Goal: Task Accomplishment & Management: Manage account settings

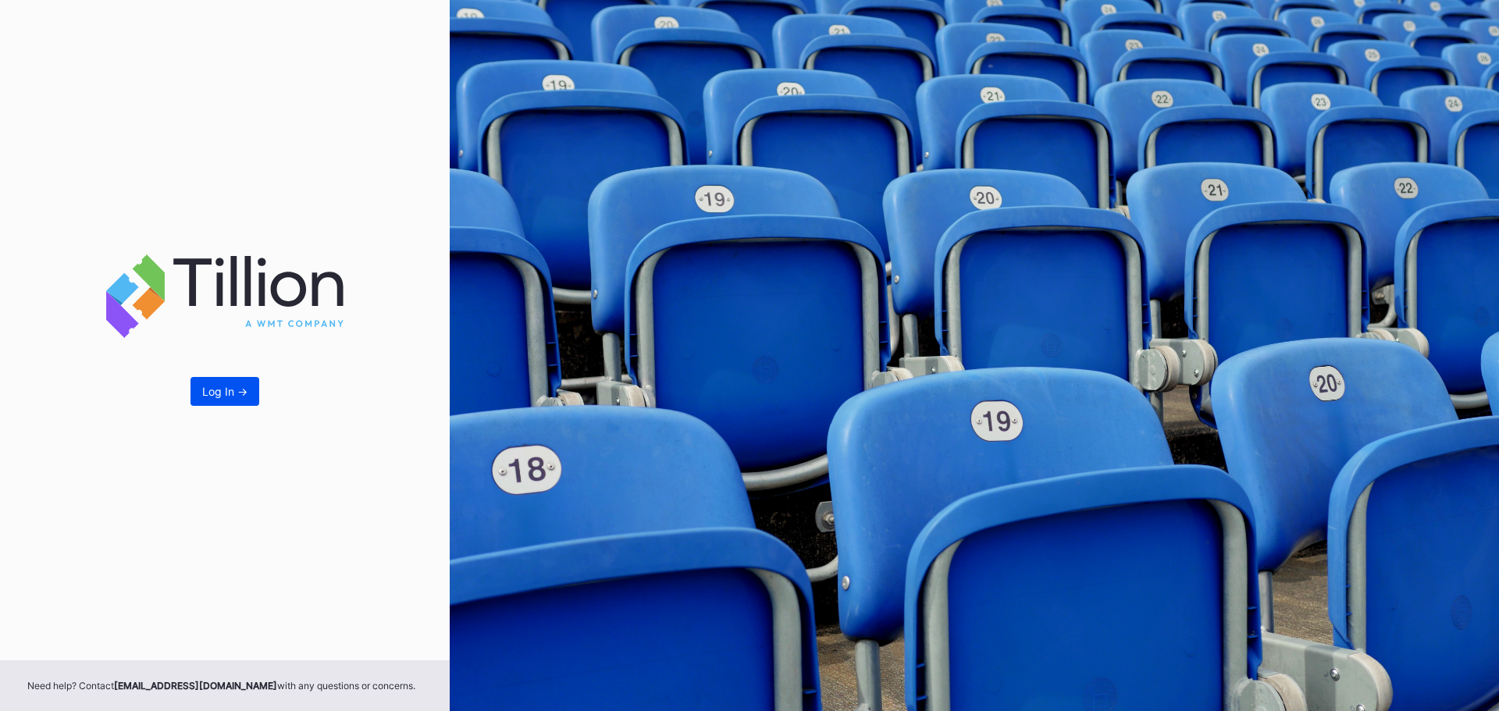
click at [257, 393] on button "Log In ->" at bounding box center [224, 391] width 69 height 29
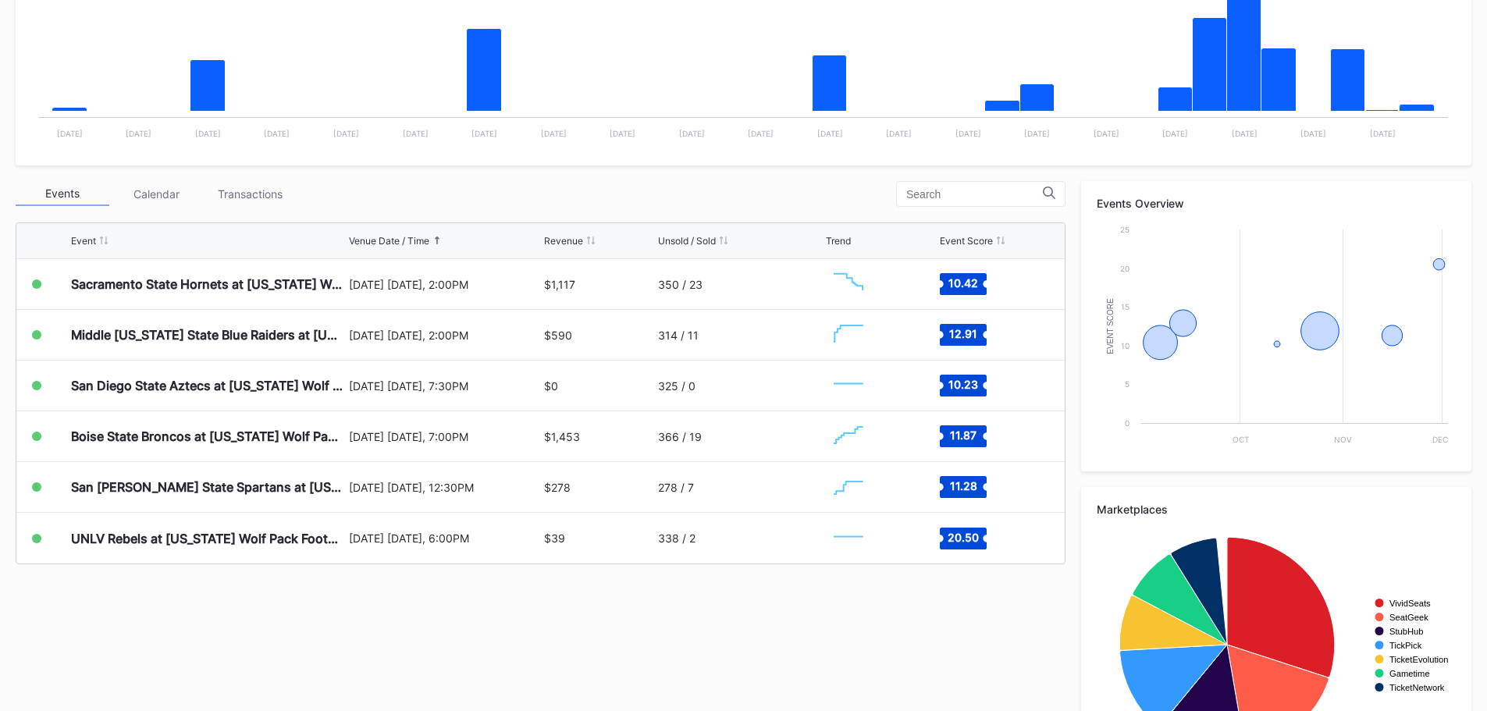
scroll to position [390, 0]
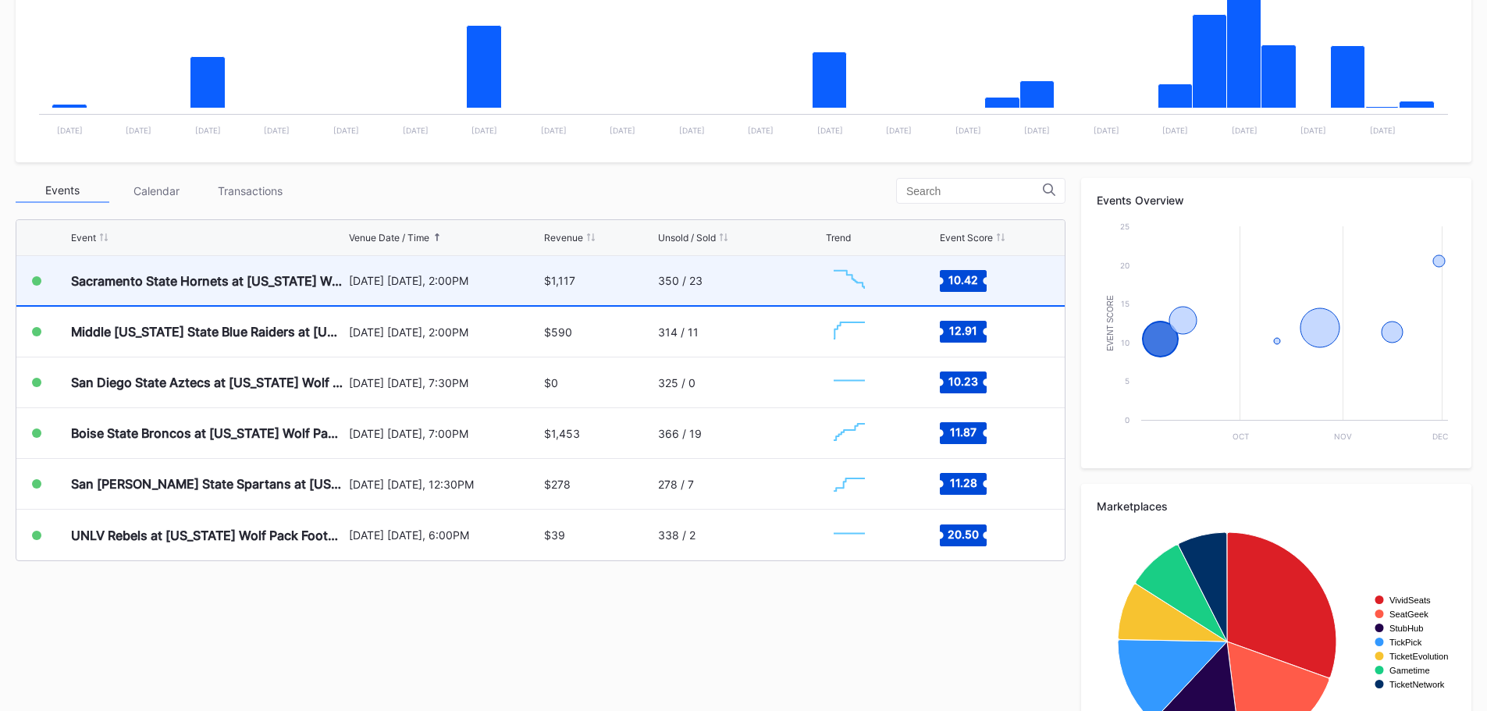
click at [736, 290] on div "350 / 23" at bounding box center [740, 280] width 165 height 49
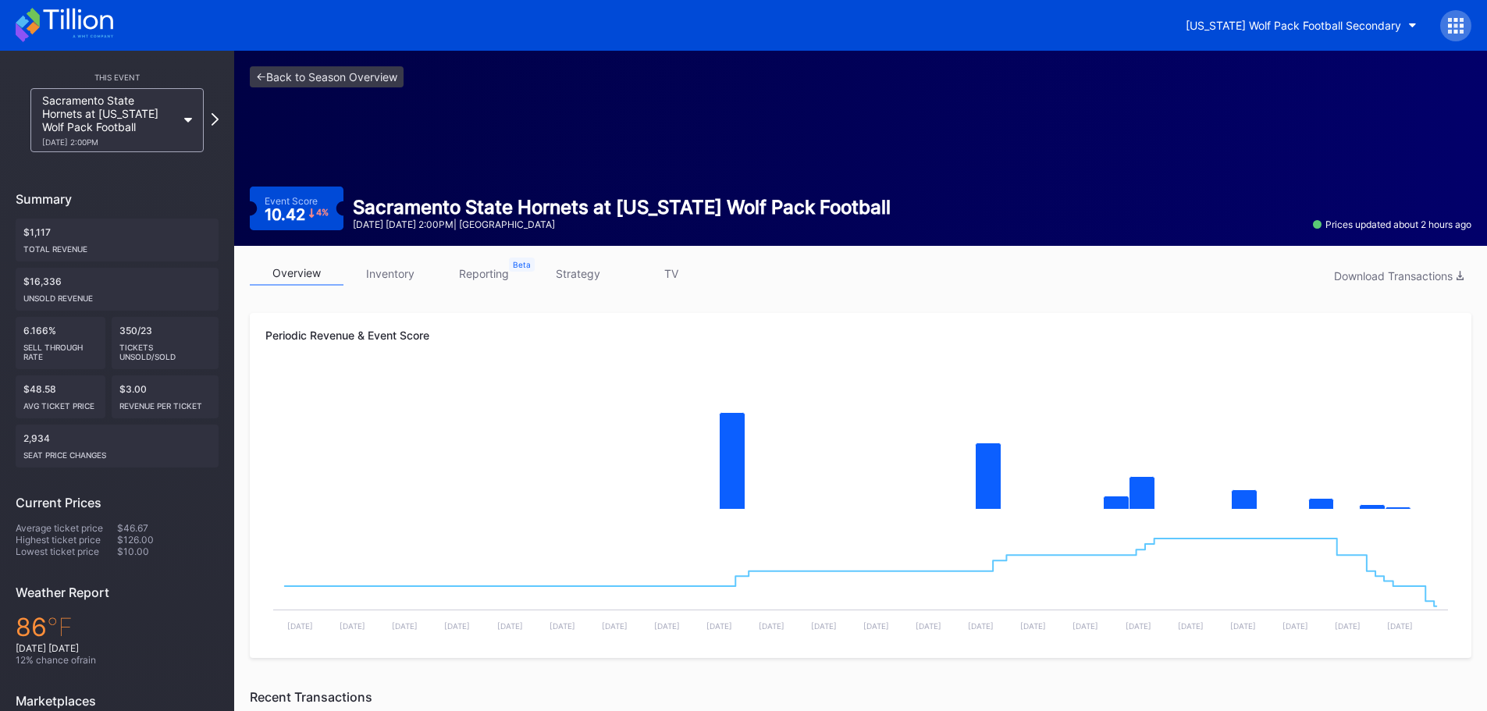
click at [408, 287] on div "overview inventory reporting strategy TV Download Transactions" at bounding box center [861, 277] width 1222 height 32
click at [405, 279] on link "inventory" at bounding box center [390, 273] width 94 height 24
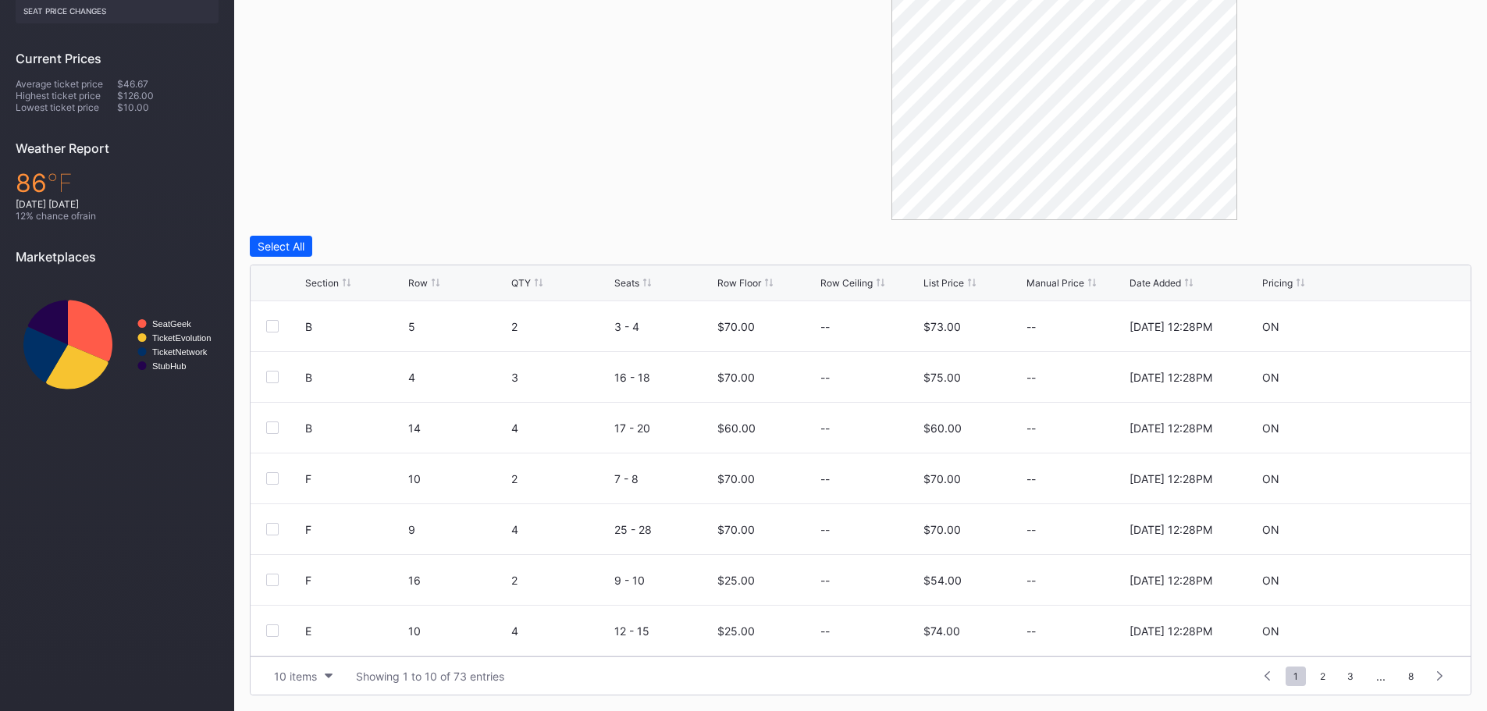
scroll to position [152, 0]
click at [1324, 683] on span "2" at bounding box center [1322, 677] width 21 height 20
click at [1351, 678] on span "4" at bounding box center [1351, 677] width 22 height 20
click at [1353, 679] on span "6" at bounding box center [1350, 677] width 21 height 20
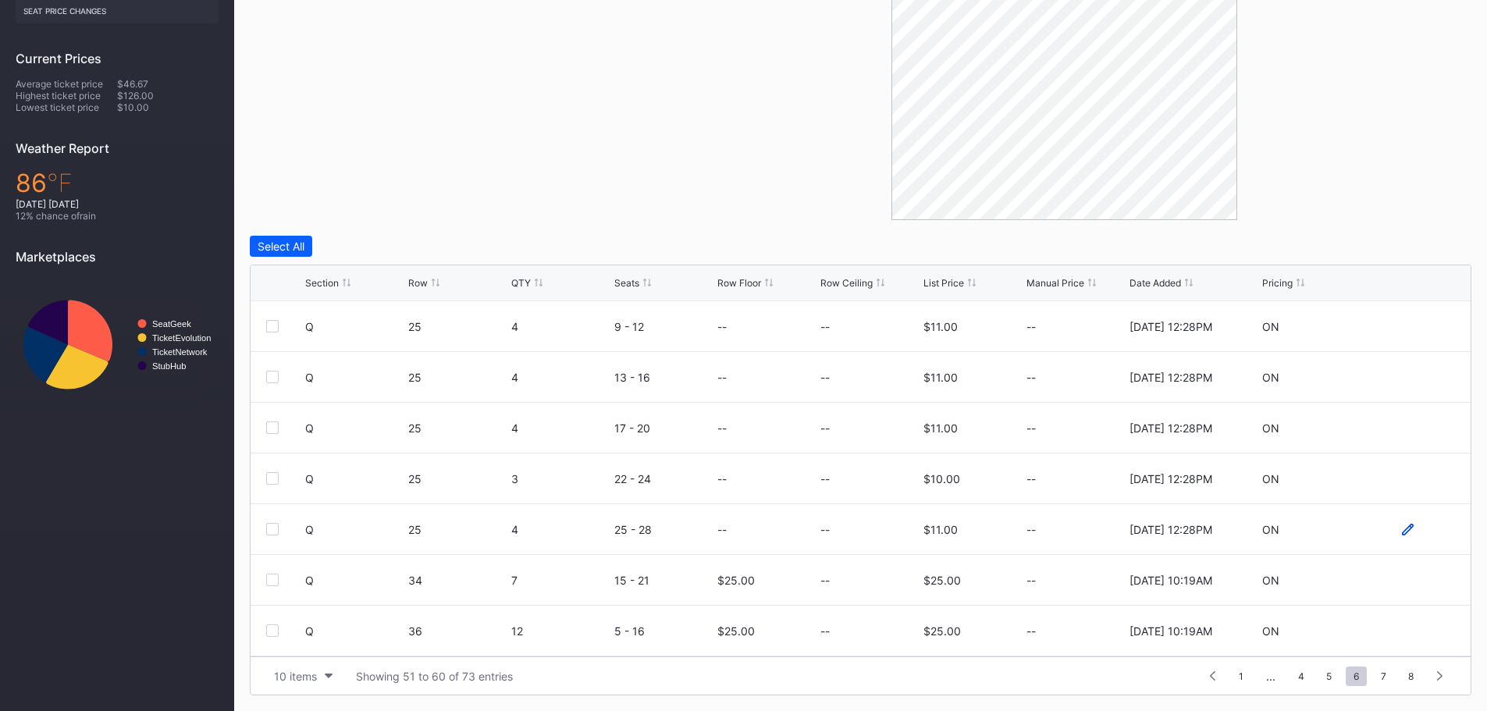
click at [1402, 530] on icon at bounding box center [1408, 530] width 12 height 12
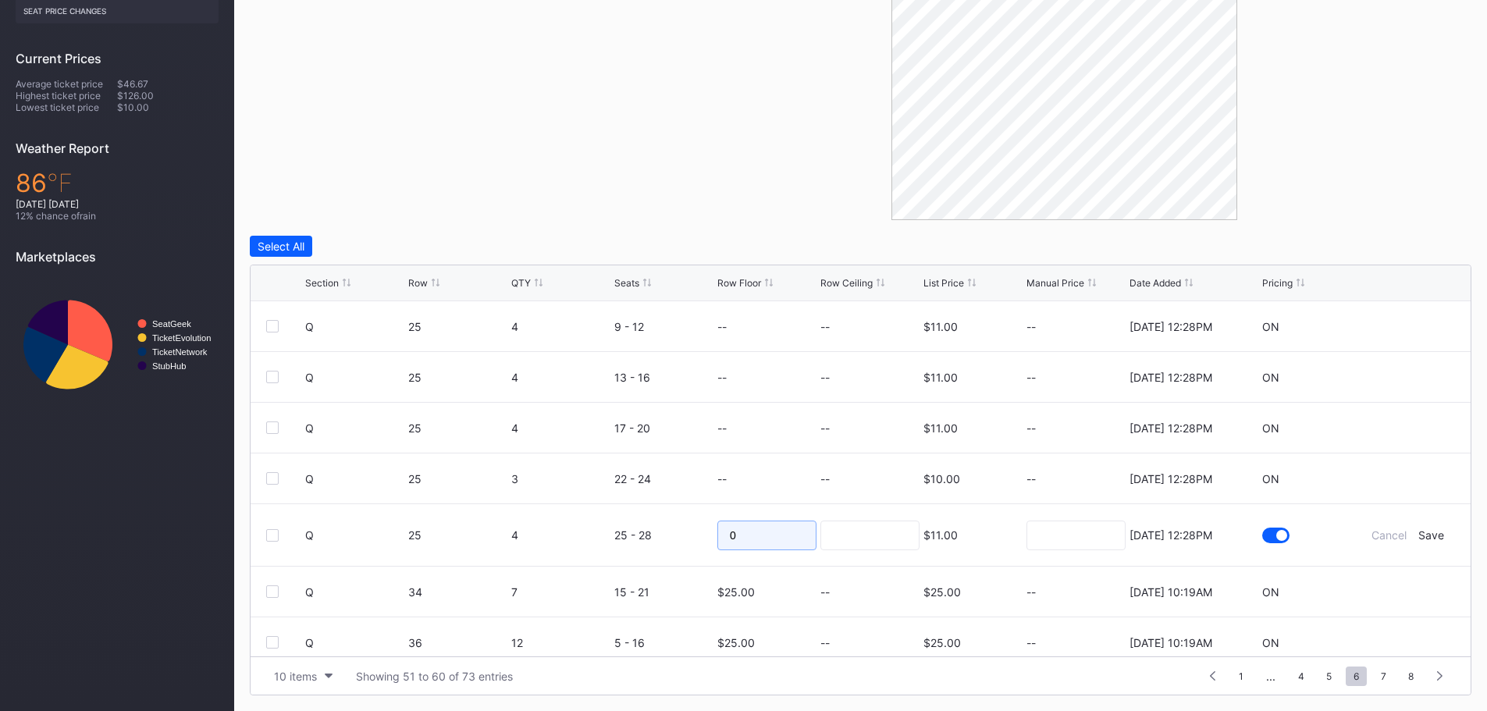
drag, startPoint x: 739, startPoint y: 536, endPoint x: 681, endPoint y: 536, distance: 58.5
click at [681, 536] on form "Q 25 4 25 - 28 0 $11.00 [DATE] 12:28PM Cancel Save" at bounding box center [880, 535] width 1150 height 62
type input "20"
click at [1418, 535] on div "Save" at bounding box center [1431, 534] width 26 height 13
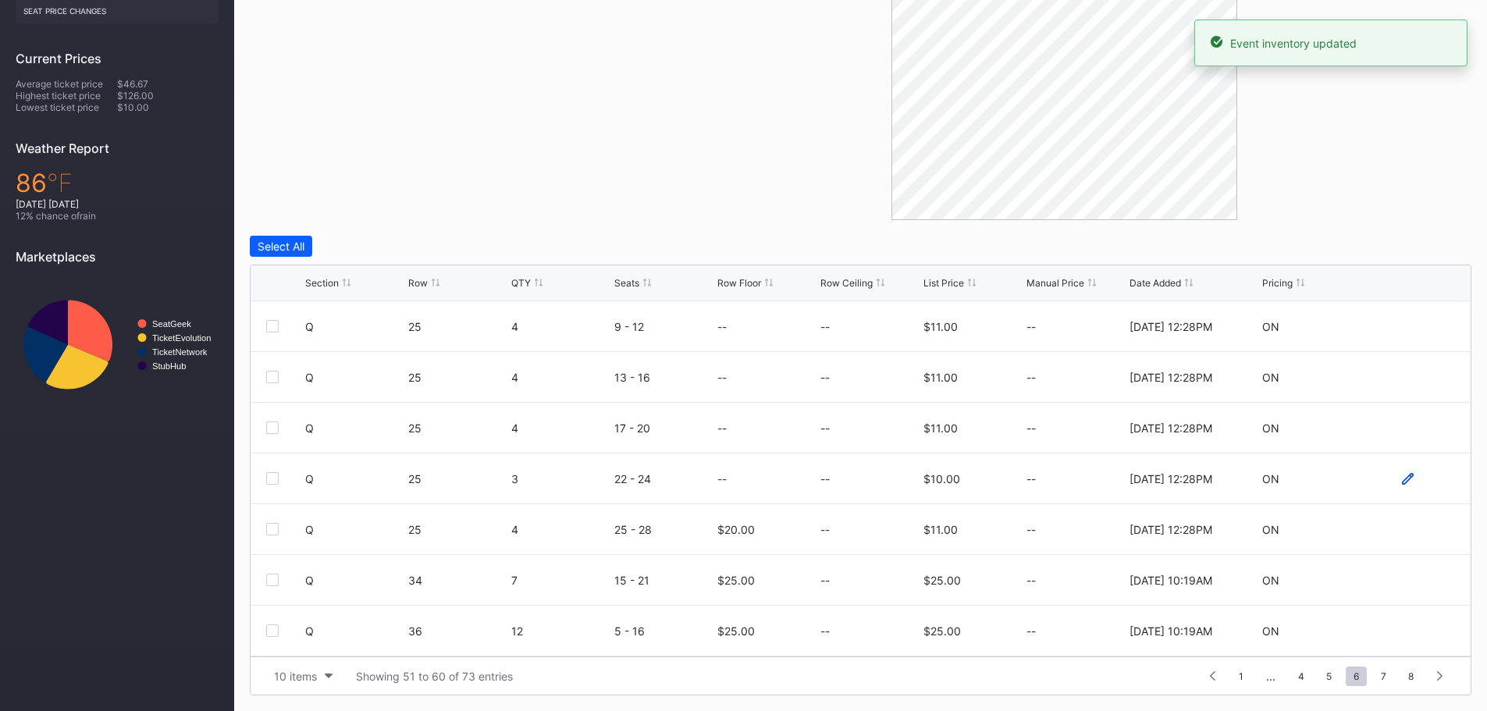
click at [1402, 476] on icon at bounding box center [1408, 479] width 12 height 12
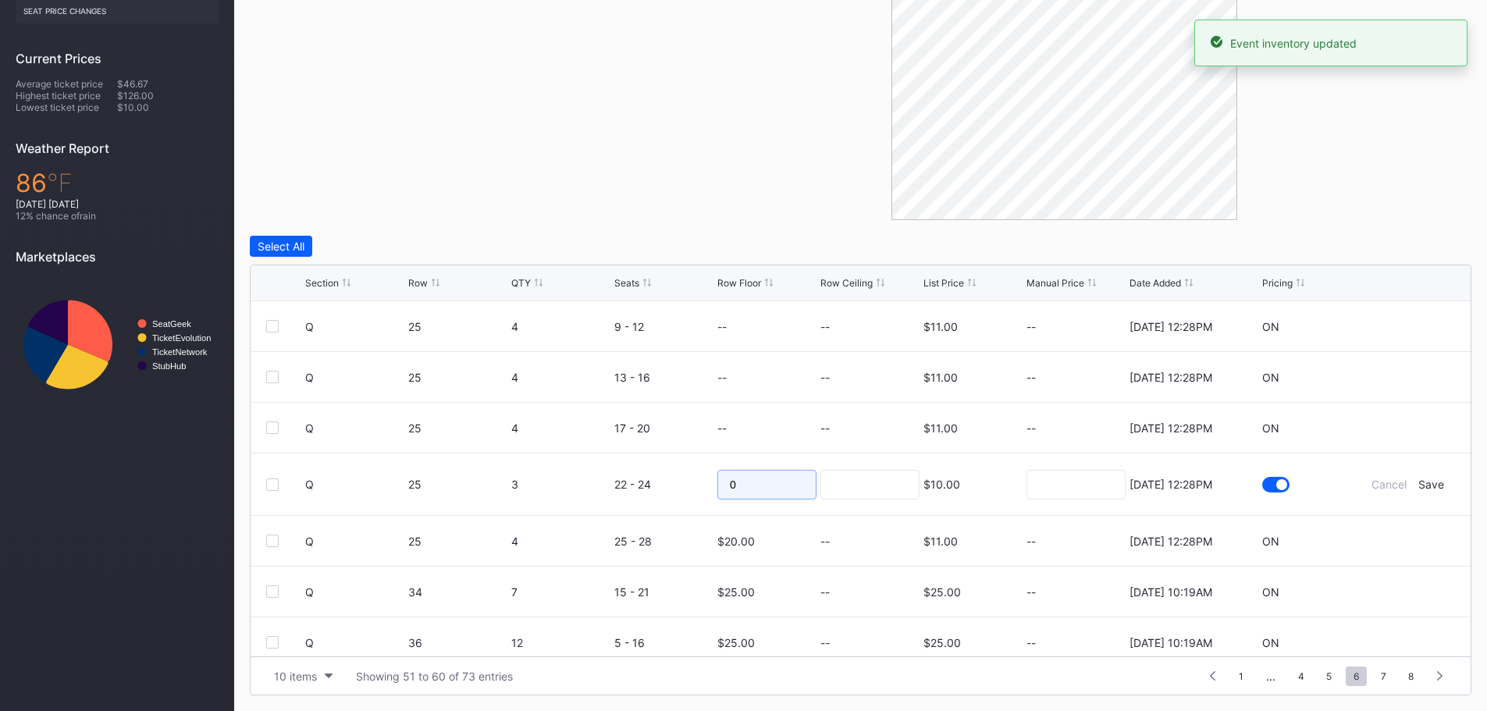
drag, startPoint x: 784, startPoint y: 483, endPoint x: 704, endPoint y: 470, distance: 81.5
click at [704, 470] on form "Q 25 3 22 - 24 0 $10.00 [DATE] 12:28PM Cancel Save" at bounding box center [880, 485] width 1150 height 62
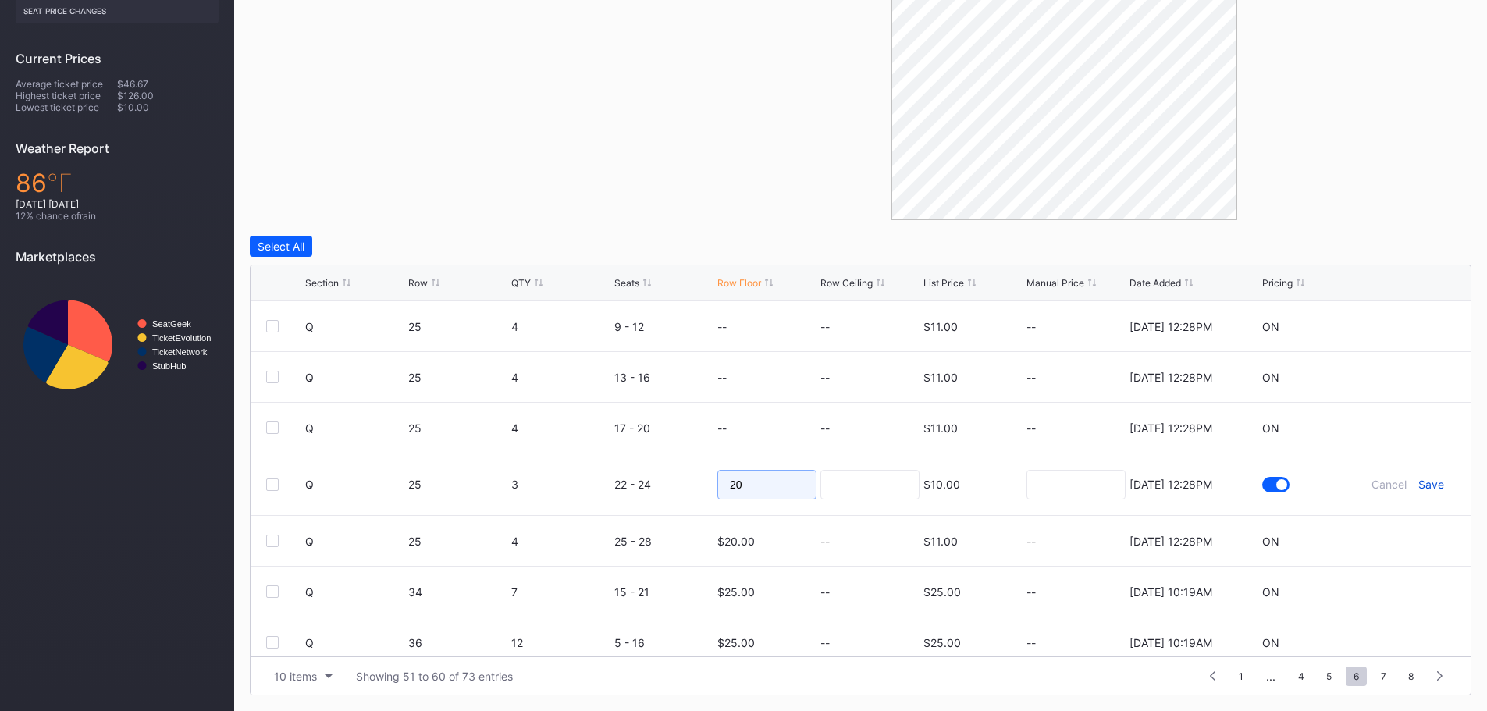
type input "20"
click at [1418, 490] on div "Save" at bounding box center [1431, 484] width 26 height 13
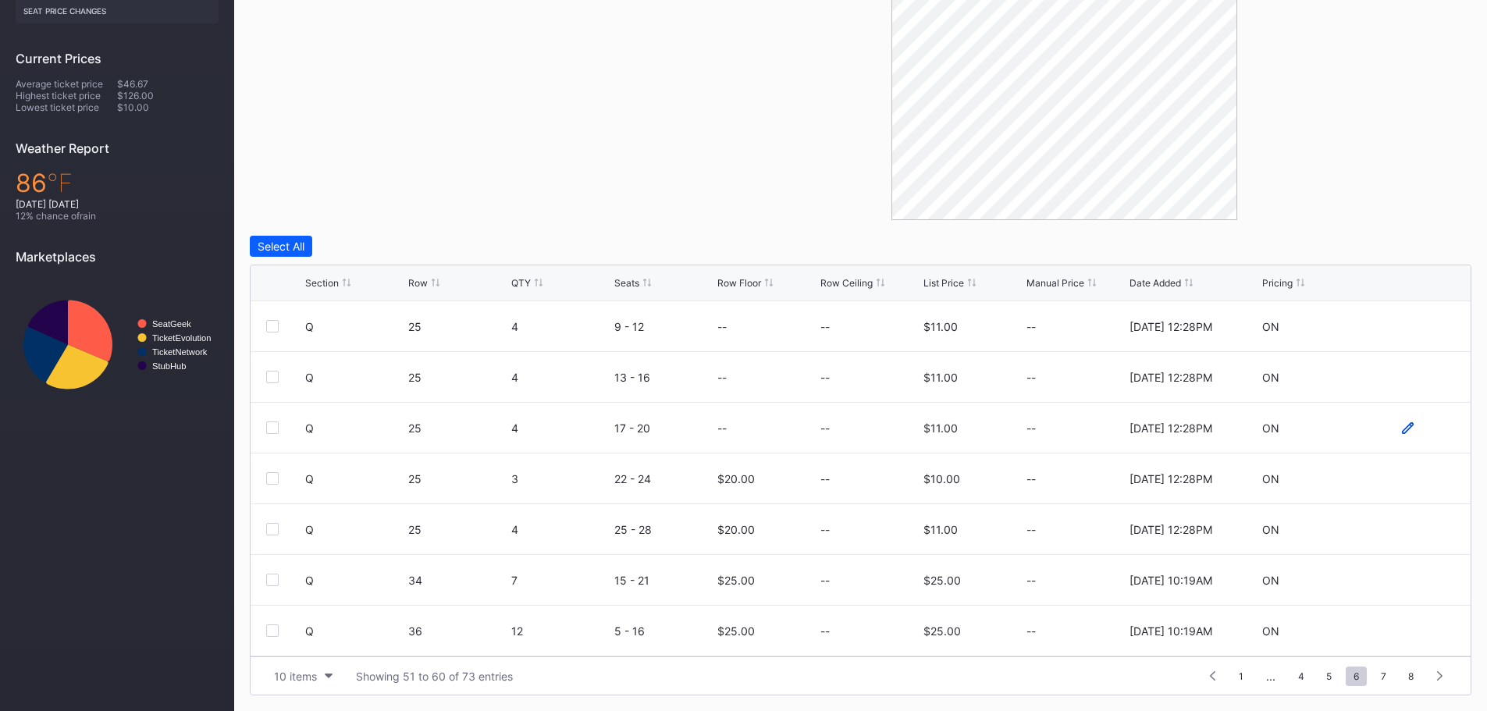
click at [1402, 427] on icon at bounding box center [1408, 428] width 12 height 12
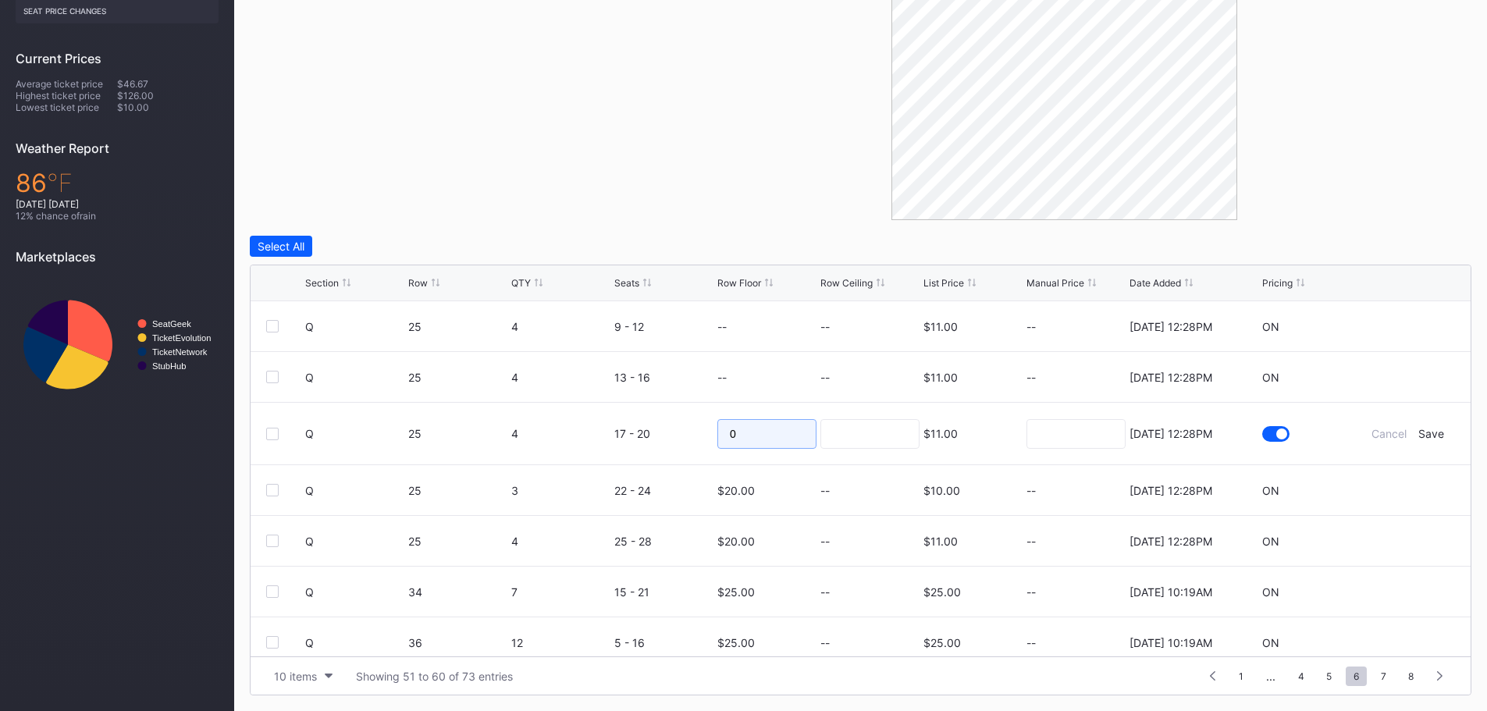
drag, startPoint x: 806, startPoint y: 436, endPoint x: 697, endPoint y: 420, distance: 109.7
click at [697, 420] on form "Q 25 4 17 - 20 0 $11.00 [DATE] 12:28PM Cancel Save" at bounding box center [880, 434] width 1150 height 62
type input "20"
click at [1420, 429] on div "Save" at bounding box center [1431, 433] width 26 height 13
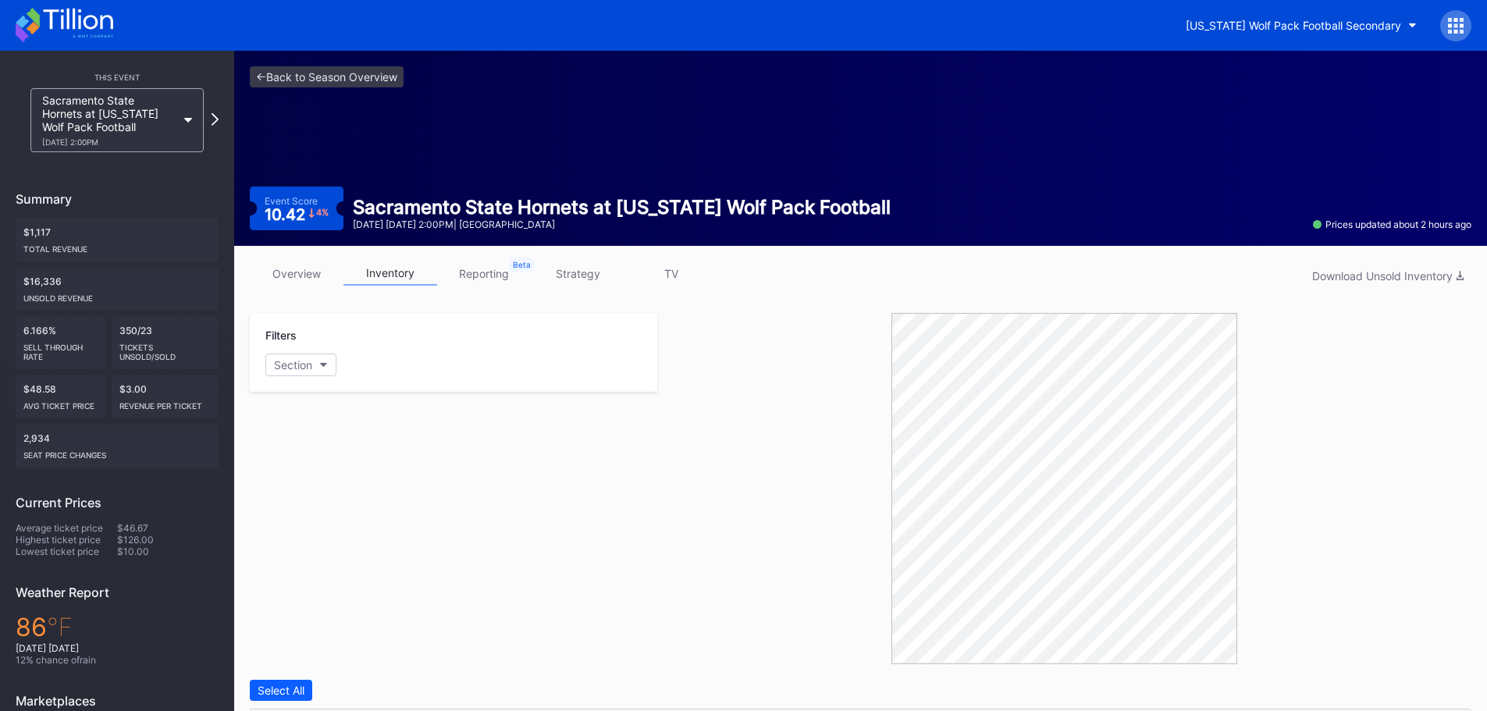
click at [107, 27] on icon at bounding box center [65, 25] width 98 height 34
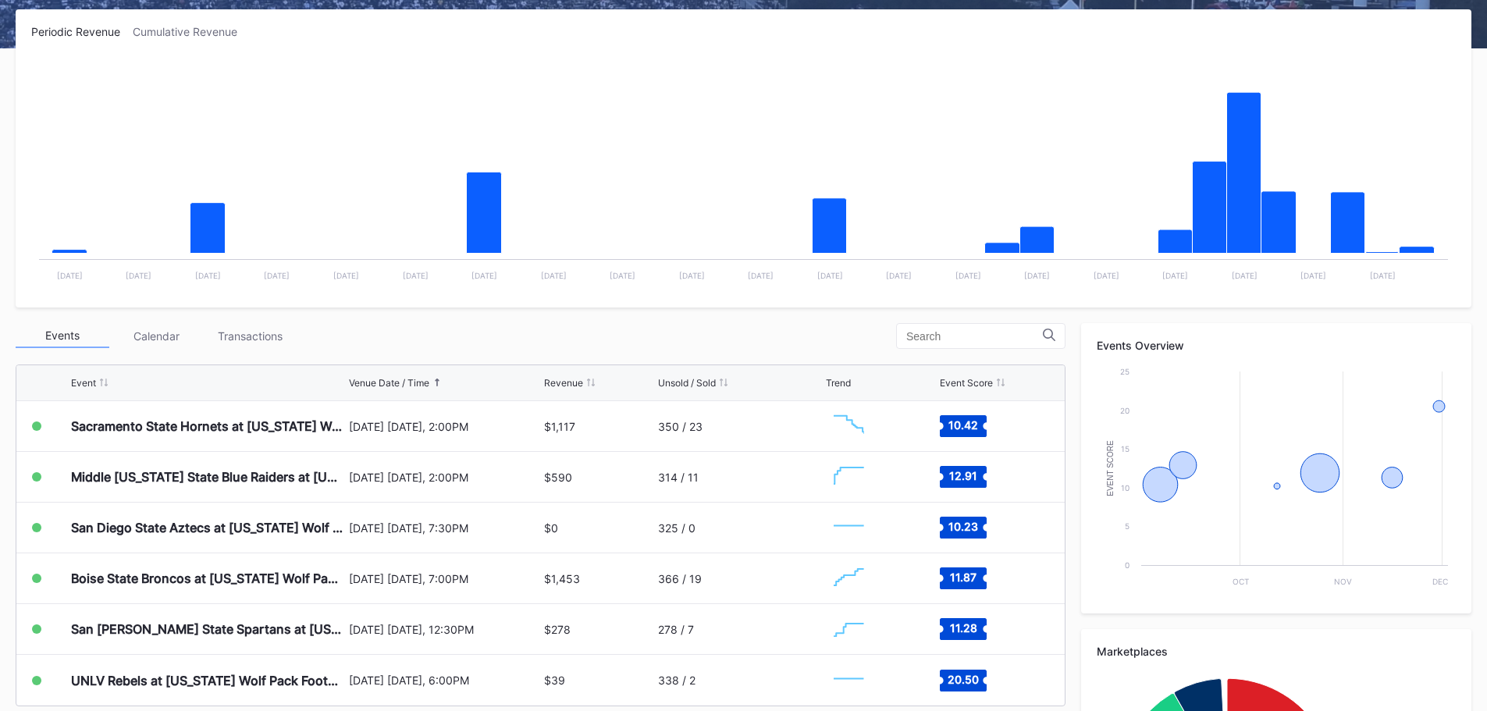
scroll to position [469, 0]
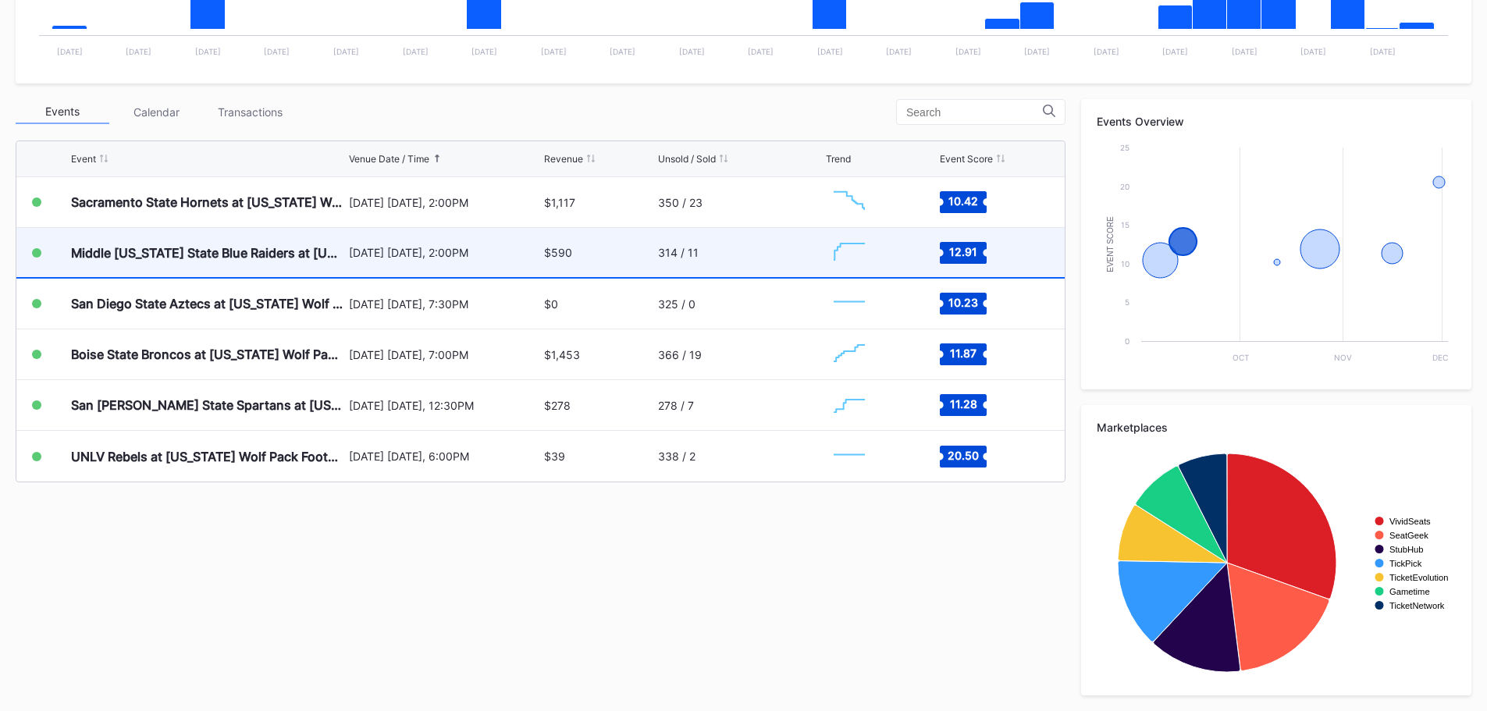
click at [399, 260] on div "[DATE] [DATE], 2:00PM" at bounding box center [445, 252] width 192 height 49
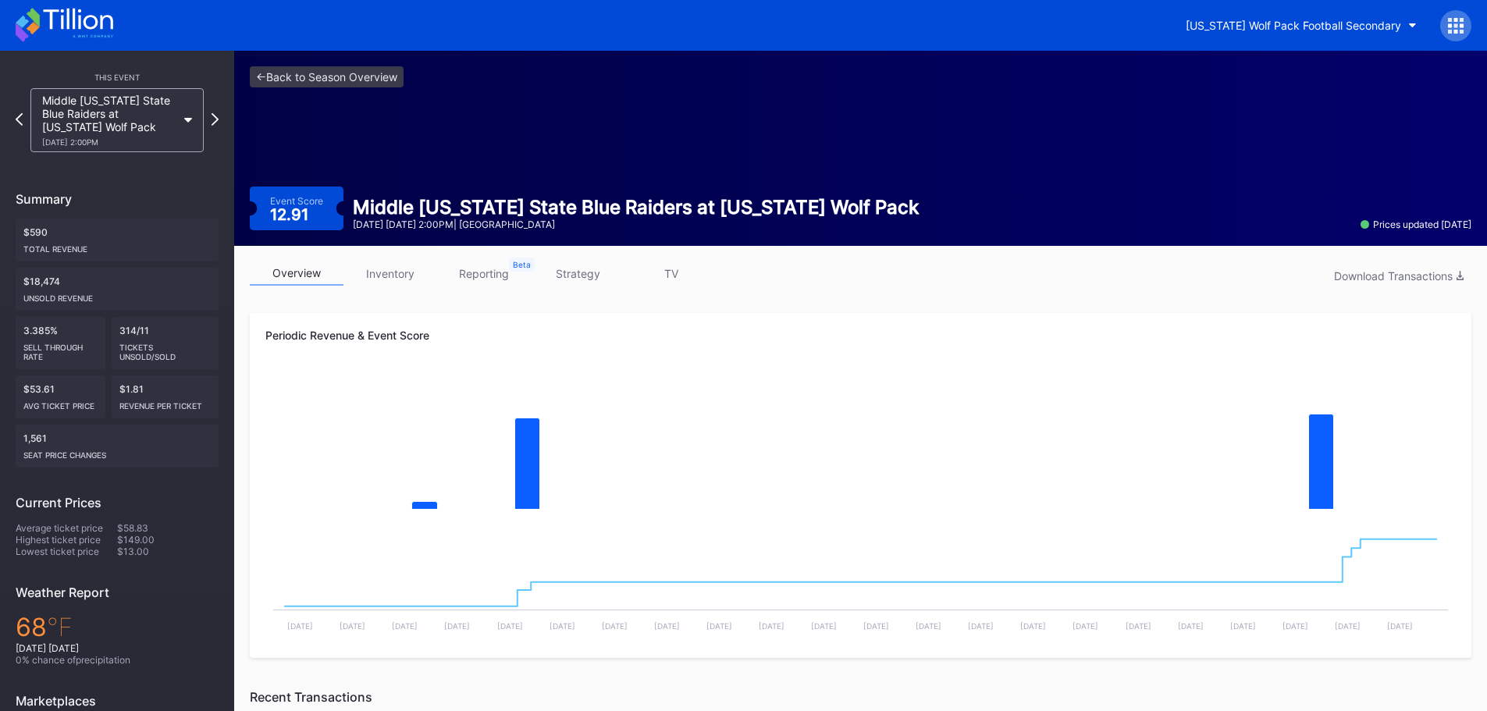
click at [413, 265] on link "inventory" at bounding box center [390, 273] width 94 height 24
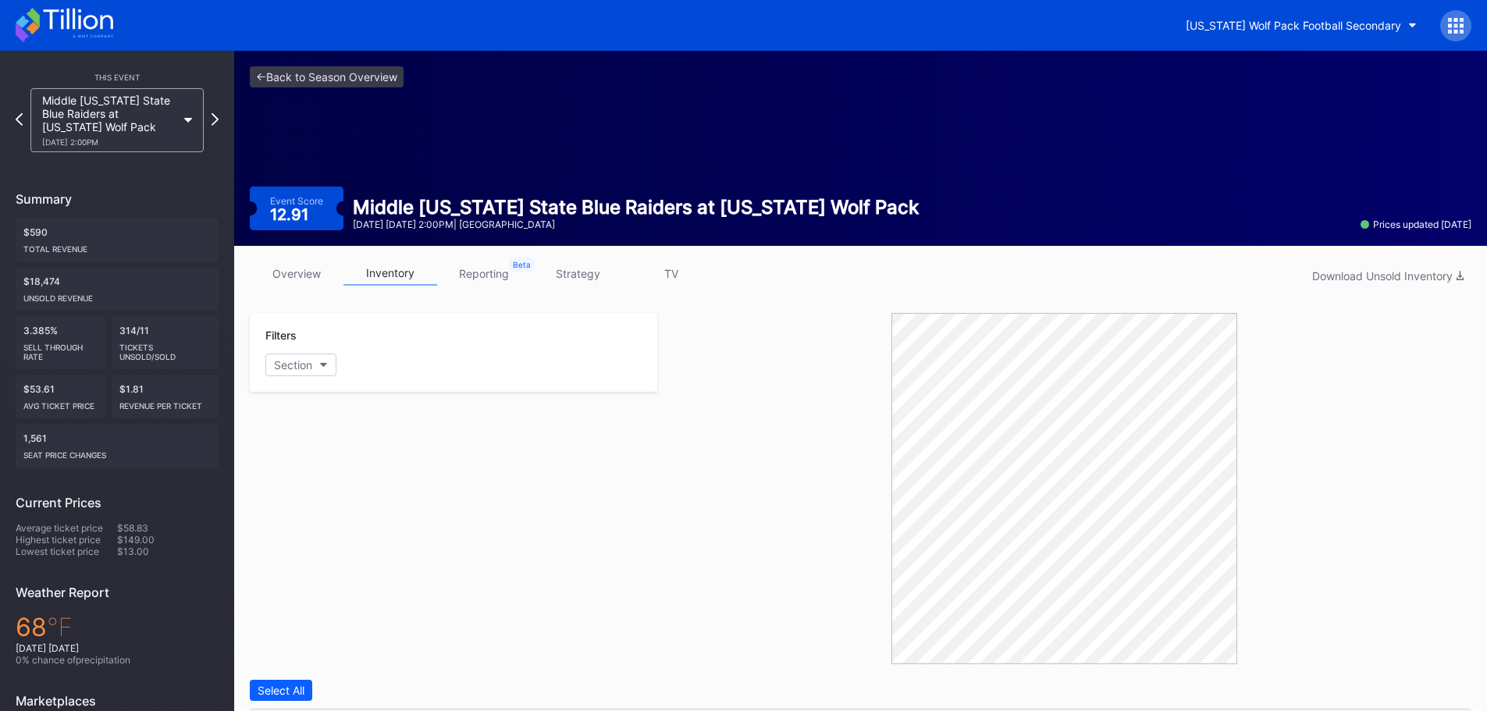
scroll to position [444, 0]
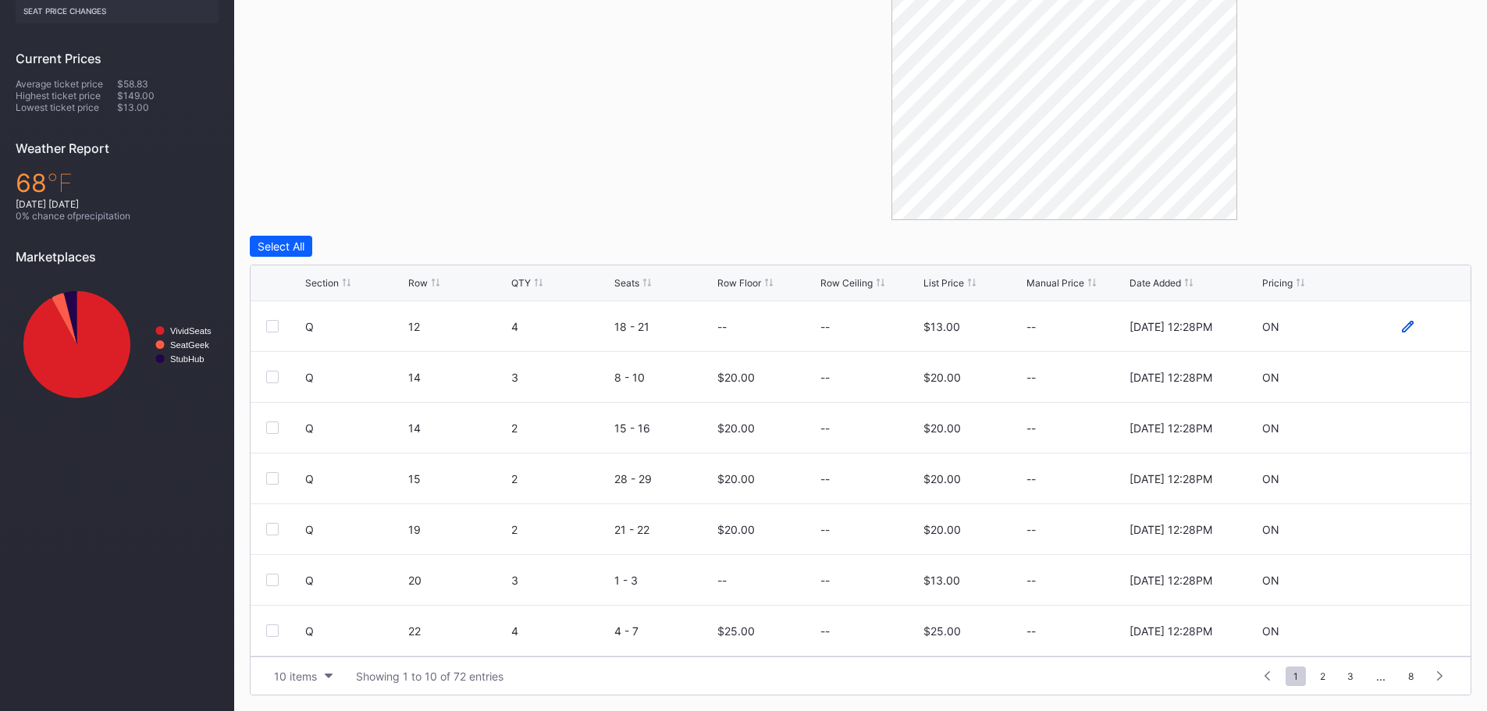
click at [1402, 329] on icon at bounding box center [1408, 326] width 12 height 12
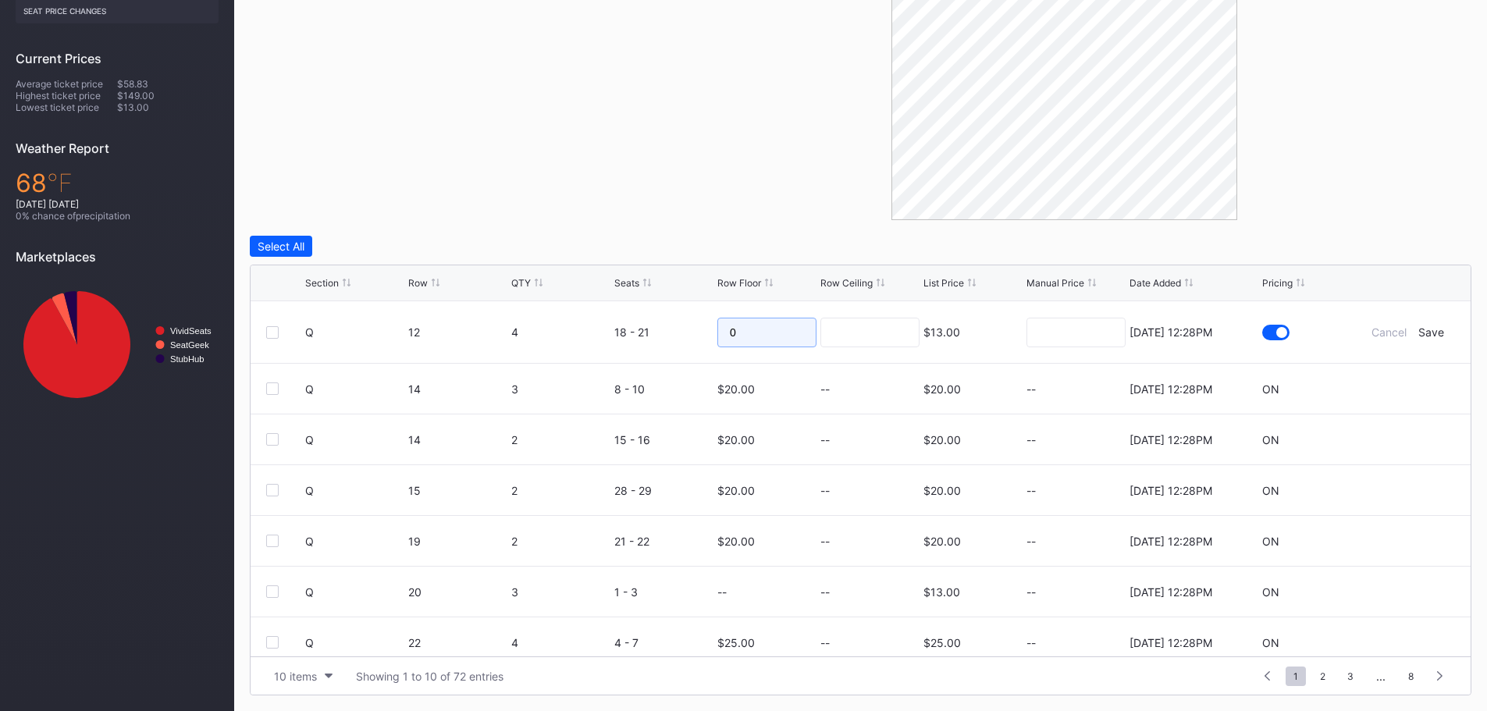
drag, startPoint x: 737, startPoint y: 324, endPoint x: 689, endPoint y: 329, distance: 47.8
click at [689, 329] on form "Q 12 4 18 - 21 0 $13.00 [DATE] 12:28PM Cancel Save" at bounding box center [880, 332] width 1150 height 62
type input "19"
click at [1422, 332] on div "Save" at bounding box center [1431, 332] width 26 height 13
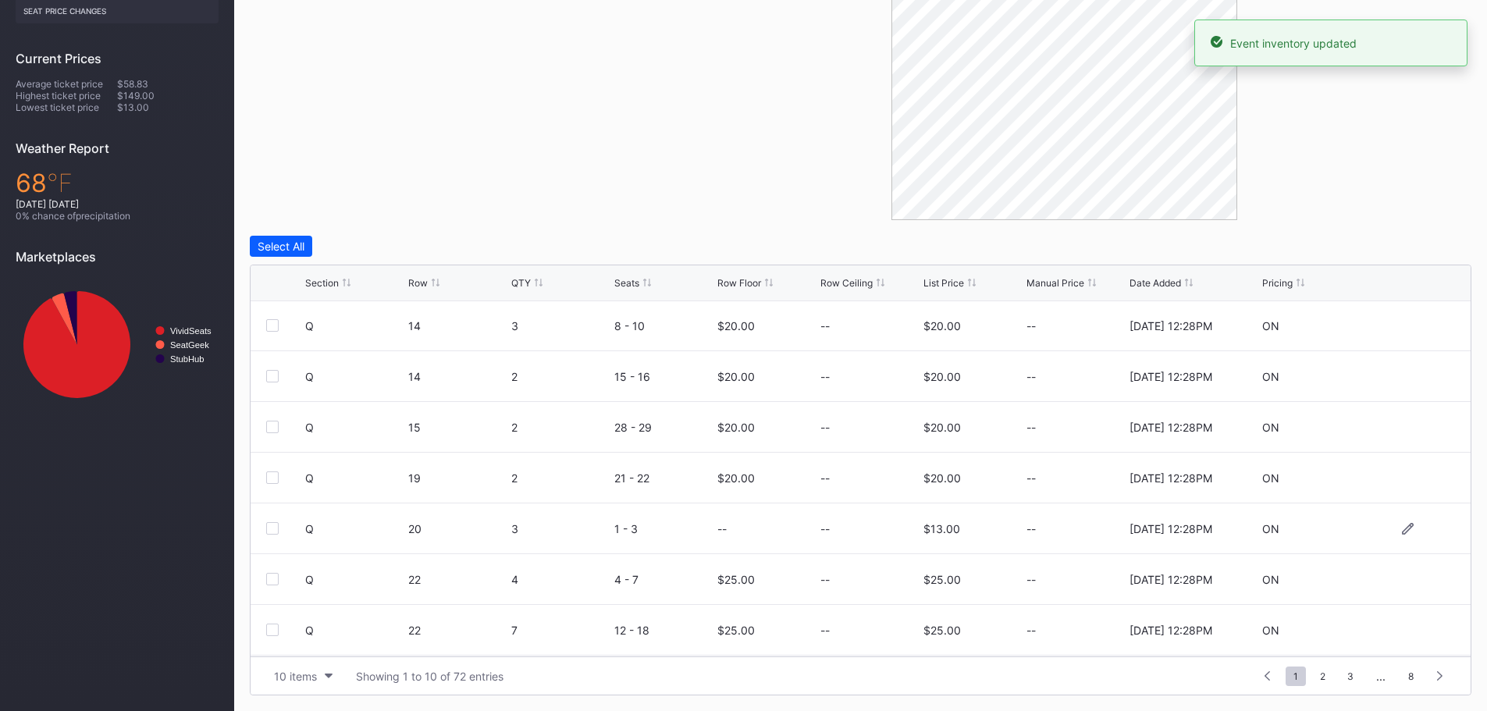
scroll to position [78, 0]
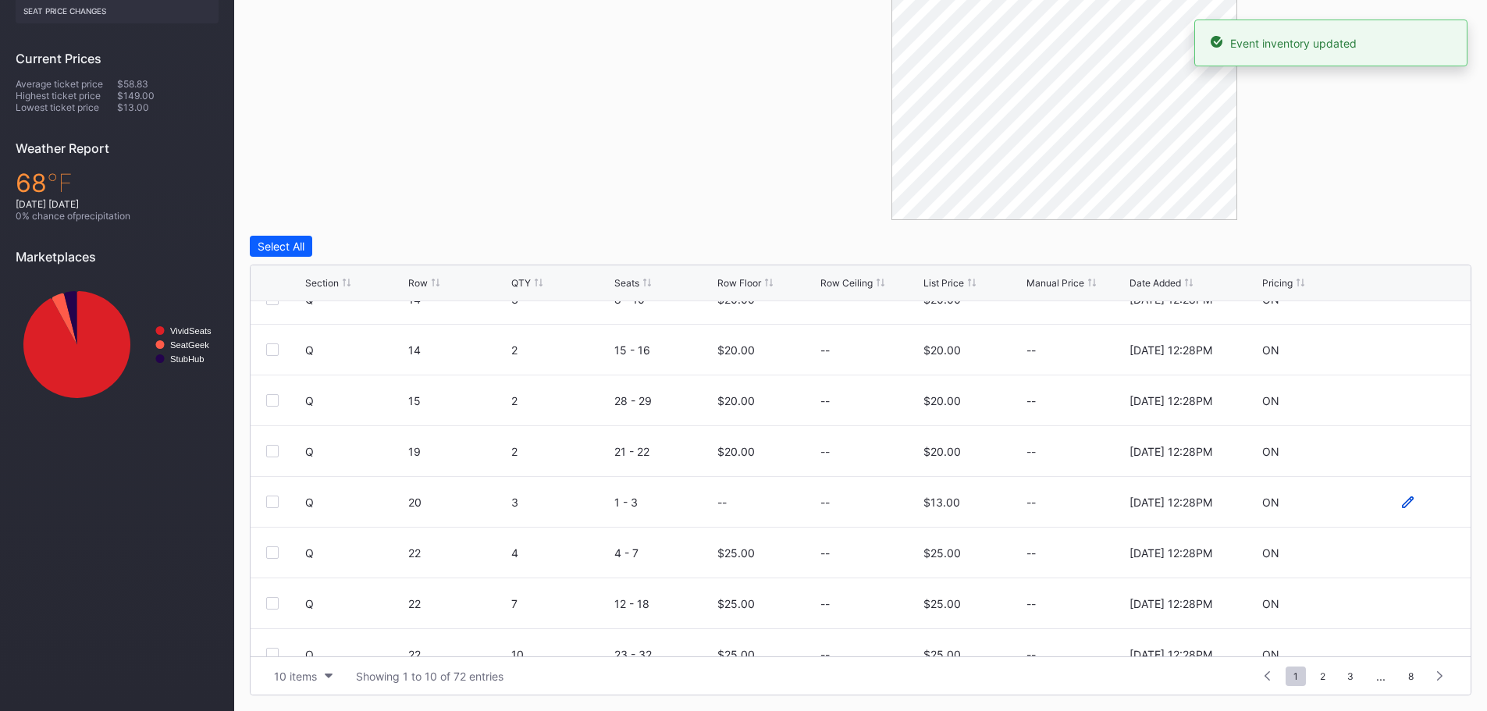
click at [1402, 504] on icon at bounding box center [1408, 502] width 12 height 12
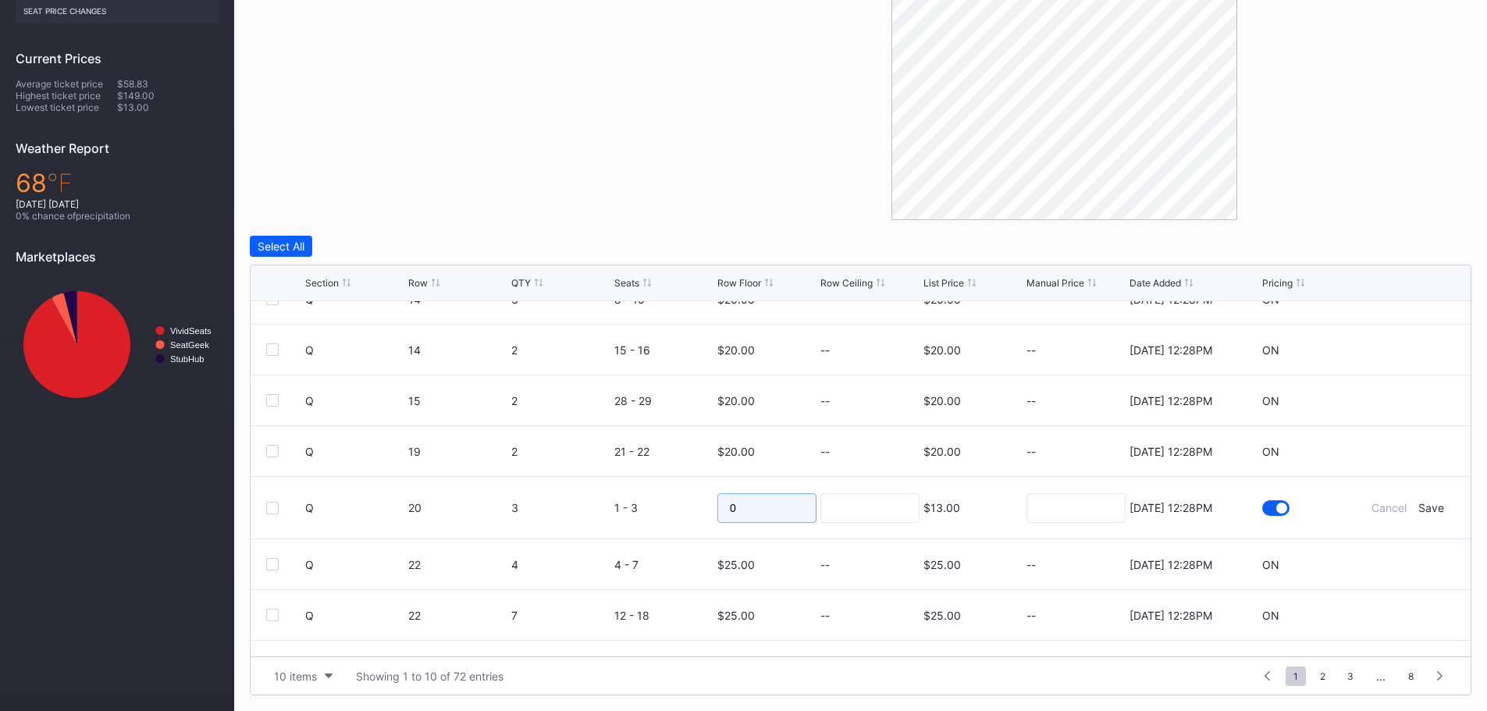
drag, startPoint x: 742, startPoint y: 503, endPoint x: 637, endPoint y: 500, distance: 104.6
click at [637, 500] on form "Q 20 3 1 - 3 0 $13.00 [DATE] 12:28PM Cancel Save" at bounding box center [880, 508] width 1150 height 62
type input "19"
click at [1425, 501] on div "Save" at bounding box center [1431, 507] width 26 height 13
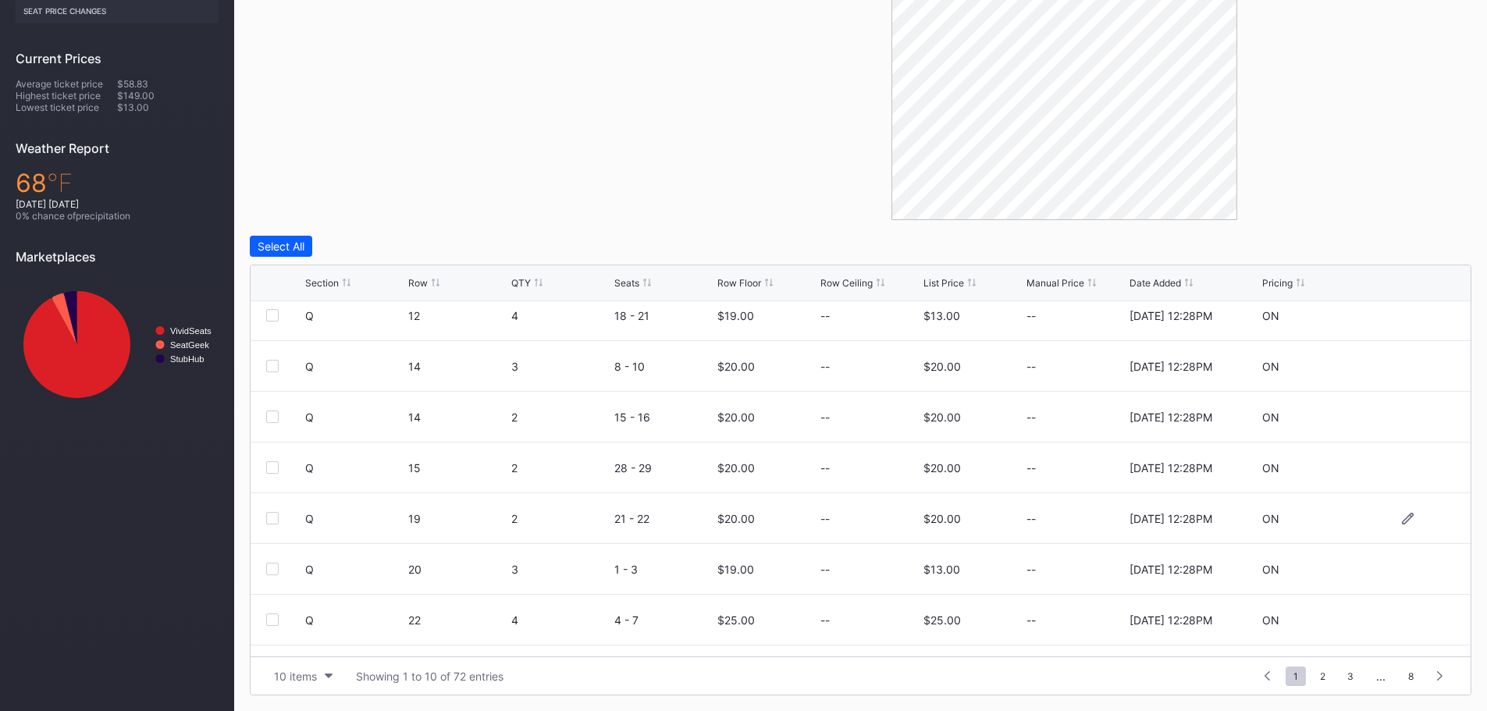
scroll to position [152, 0]
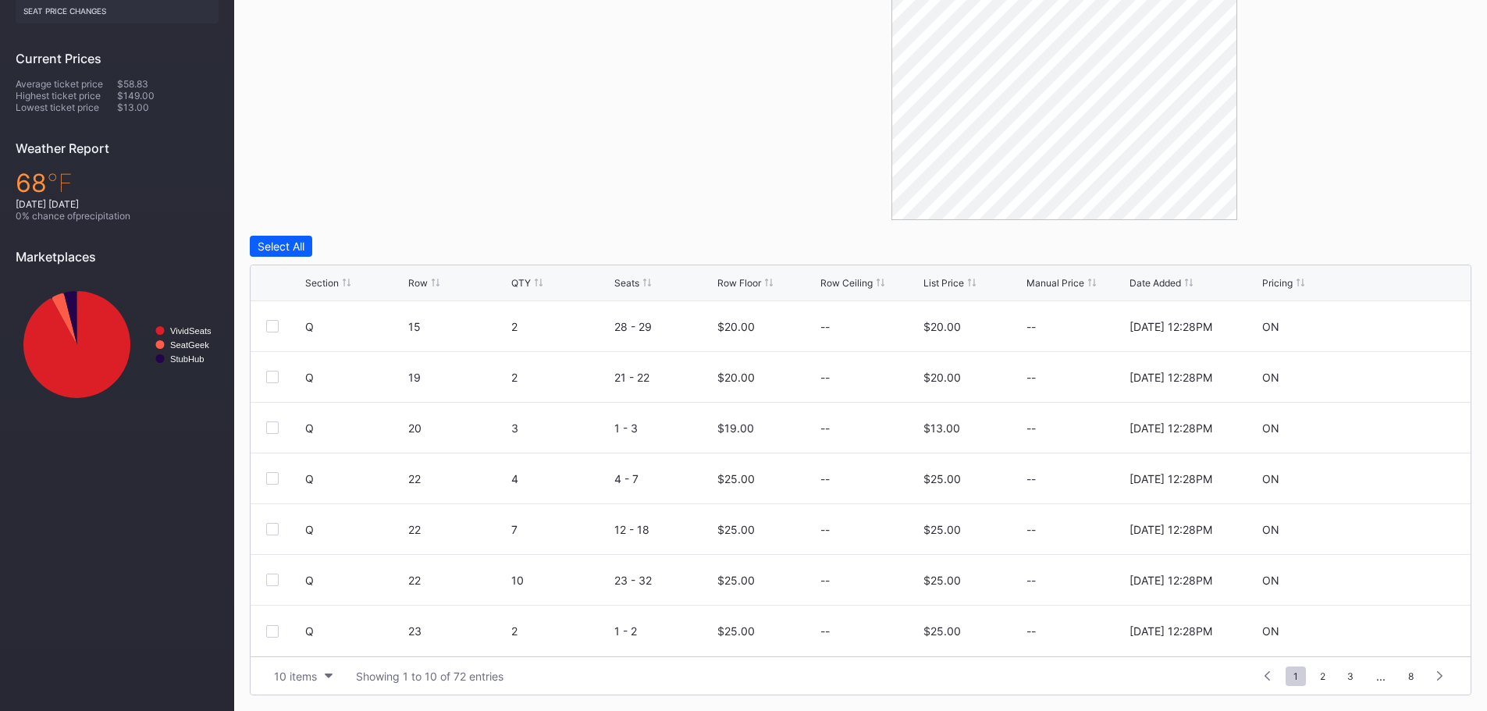
click at [944, 284] on div "List Price" at bounding box center [943, 283] width 41 height 12
click at [1402, 325] on icon at bounding box center [1408, 326] width 12 height 12
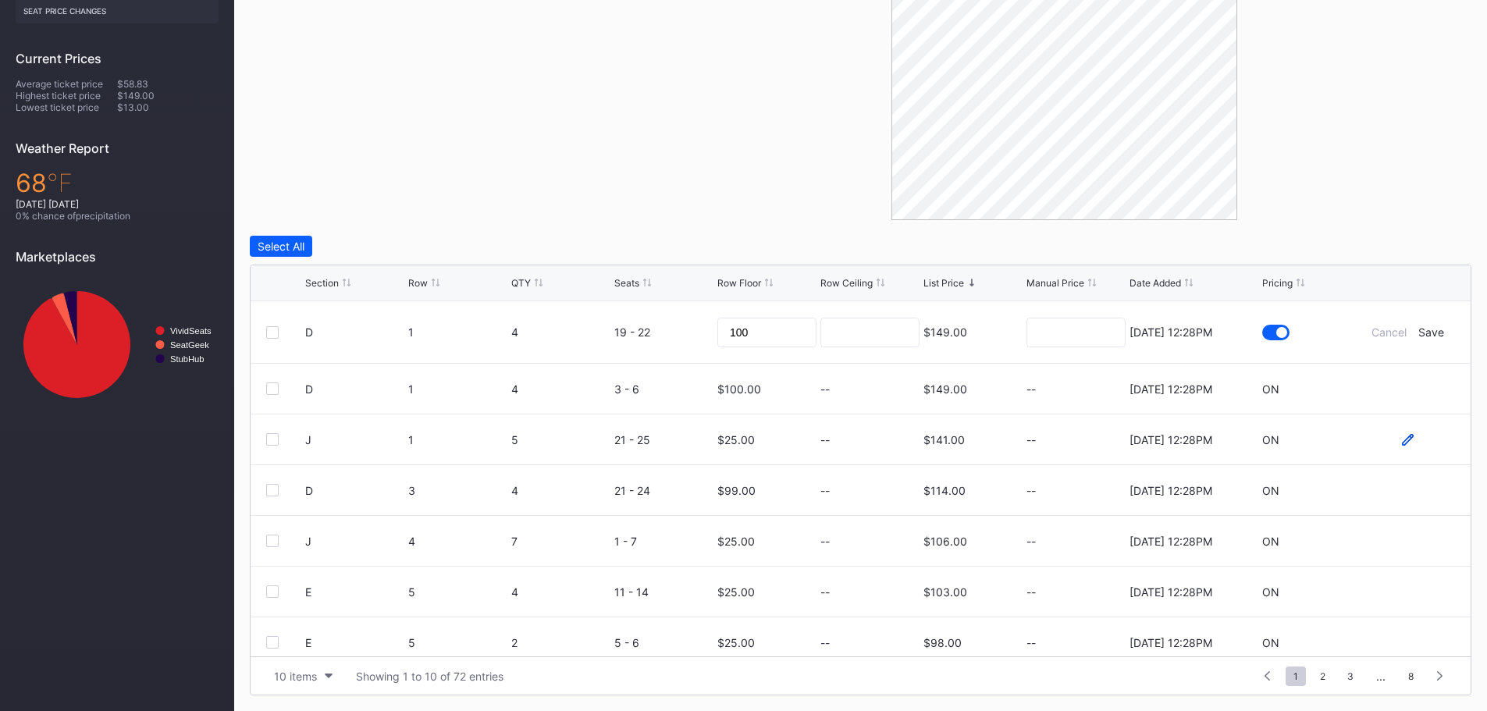
click at [1402, 439] on icon at bounding box center [1408, 440] width 12 height 12
drag, startPoint x: 757, startPoint y: 435, endPoint x: 685, endPoint y: 422, distance: 72.9
click at [685, 422] on form "J 1 5 21 - 25 25 $141.00 [DATE] 12:28PM Cancel Save" at bounding box center [880, 434] width 1150 height 62
click at [1425, 429] on div "Save" at bounding box center [1431, 433] width 26 height 13
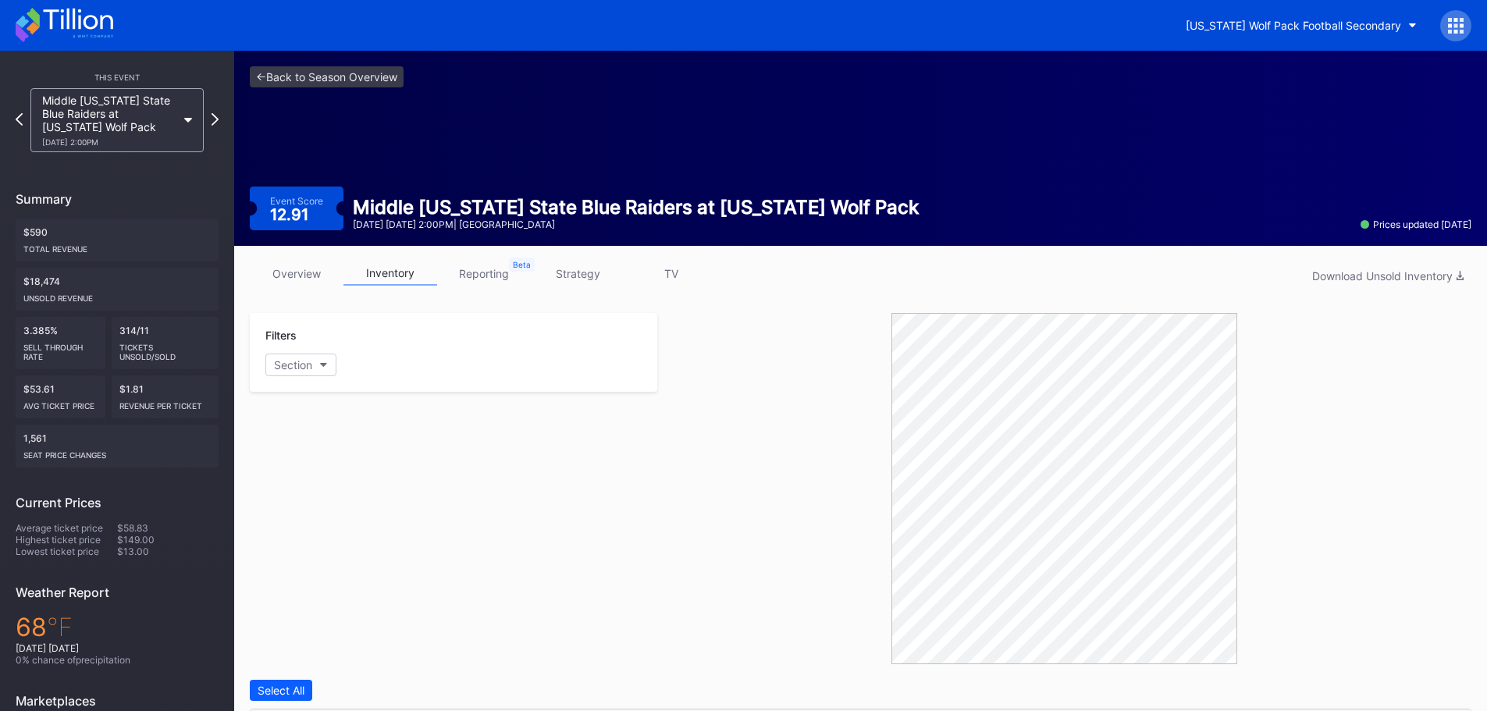
click at [87, 27] on icon at bounding box center [77, 19] width 69 height 21
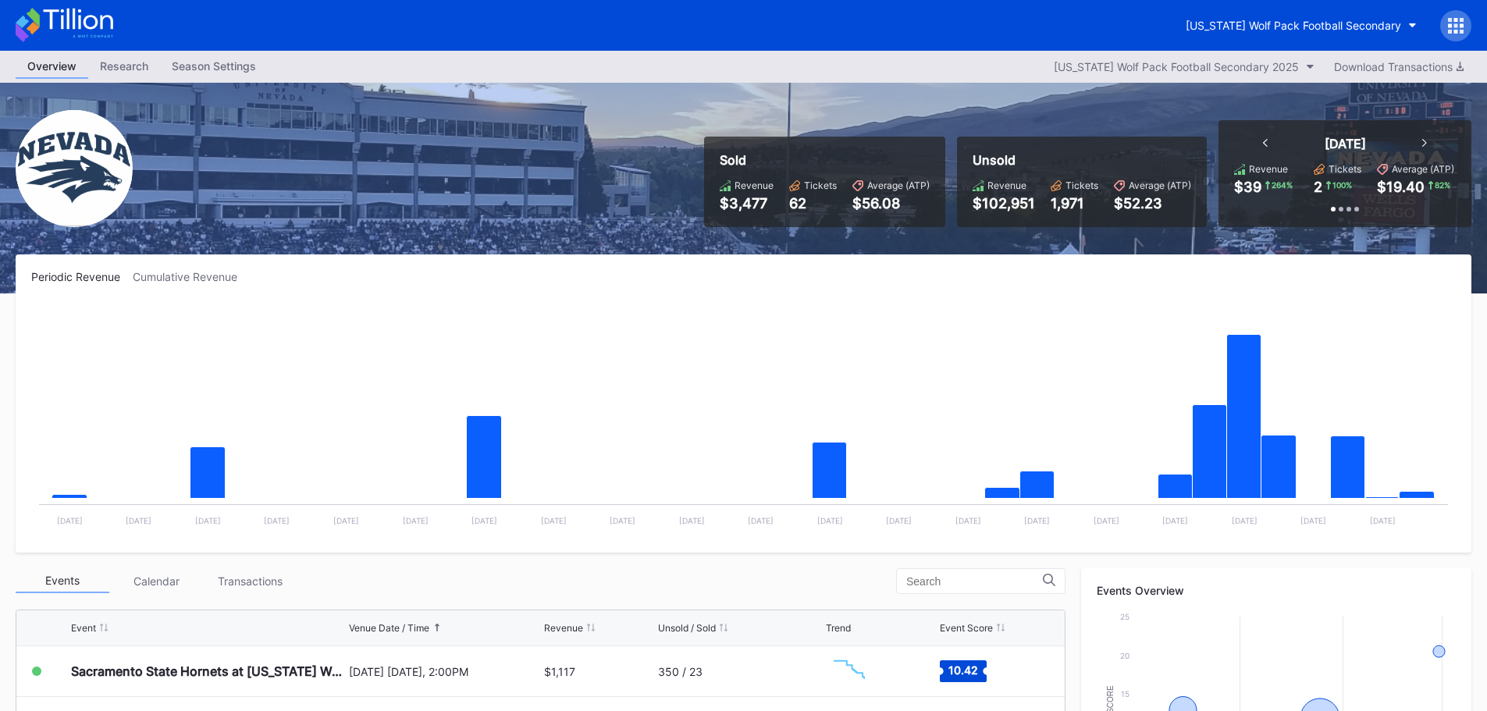
scroll to position [390, 0]
